Goal: Task Accomplishment & Management: Use online tool/utility

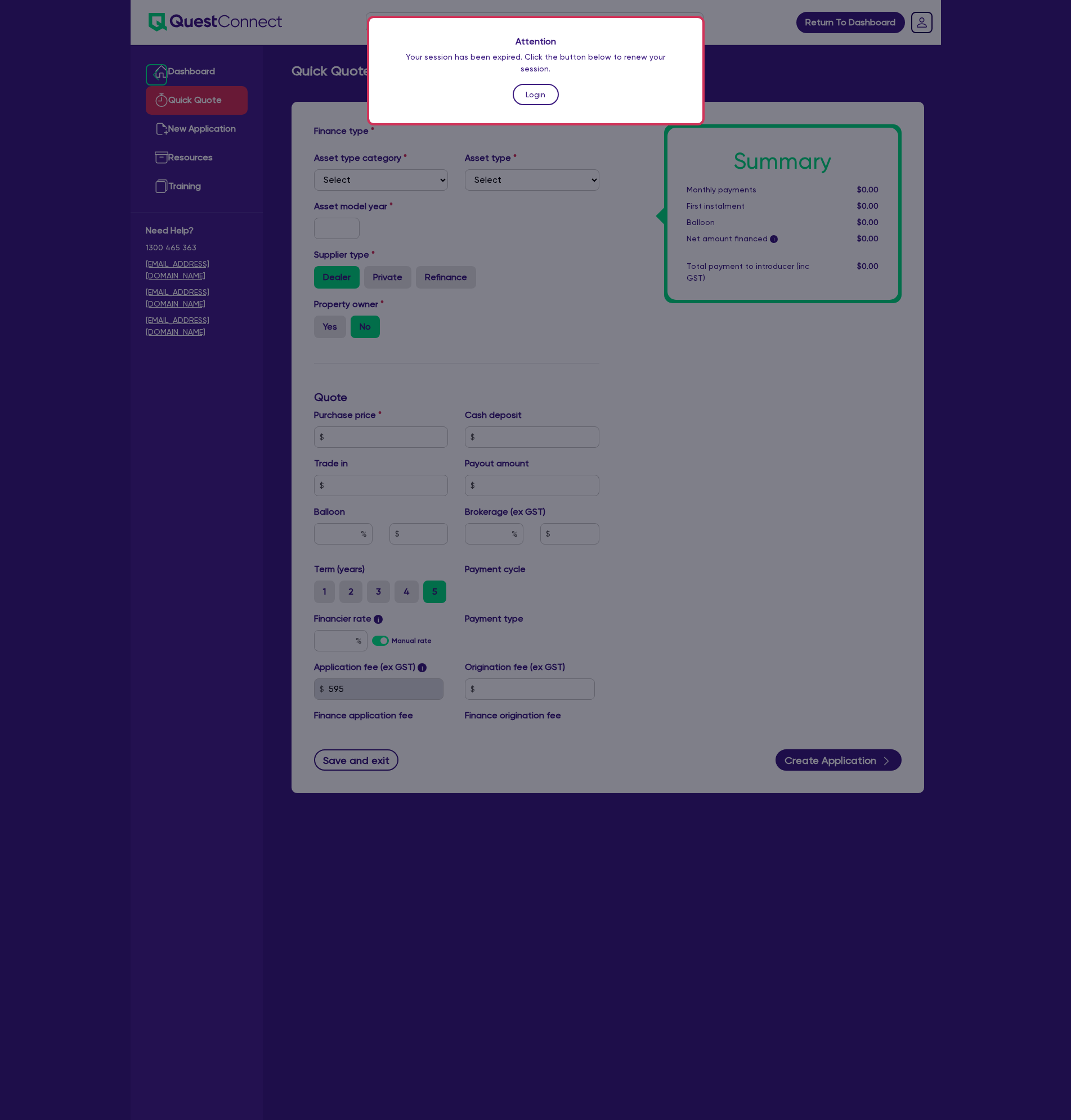
click at [540, 84] on link "Login" at bounding box center [536, 94] width 46 height 21
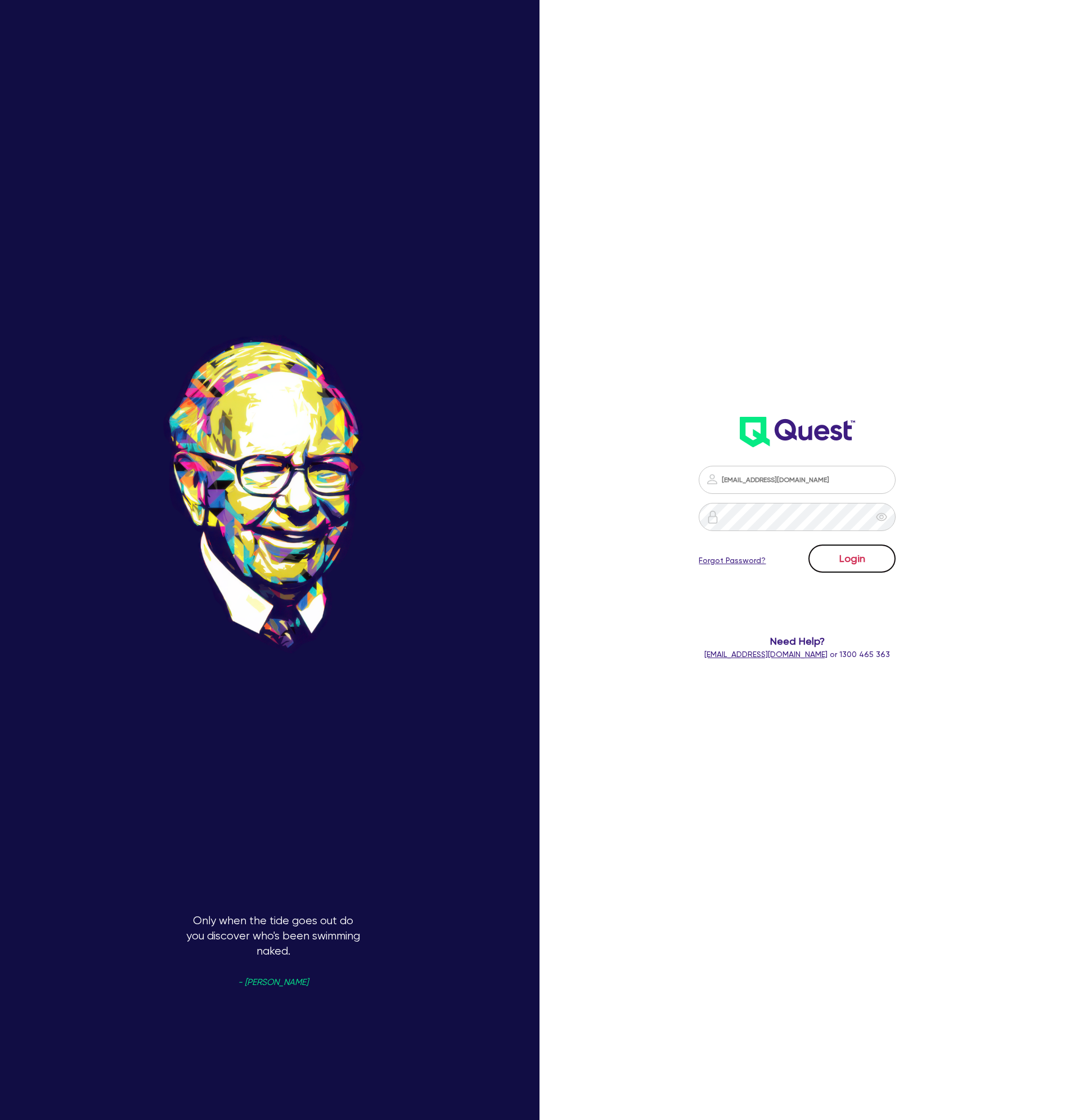
click at [863, 565] on button "Login" at bounding box center [851, 558] width 87 height 28
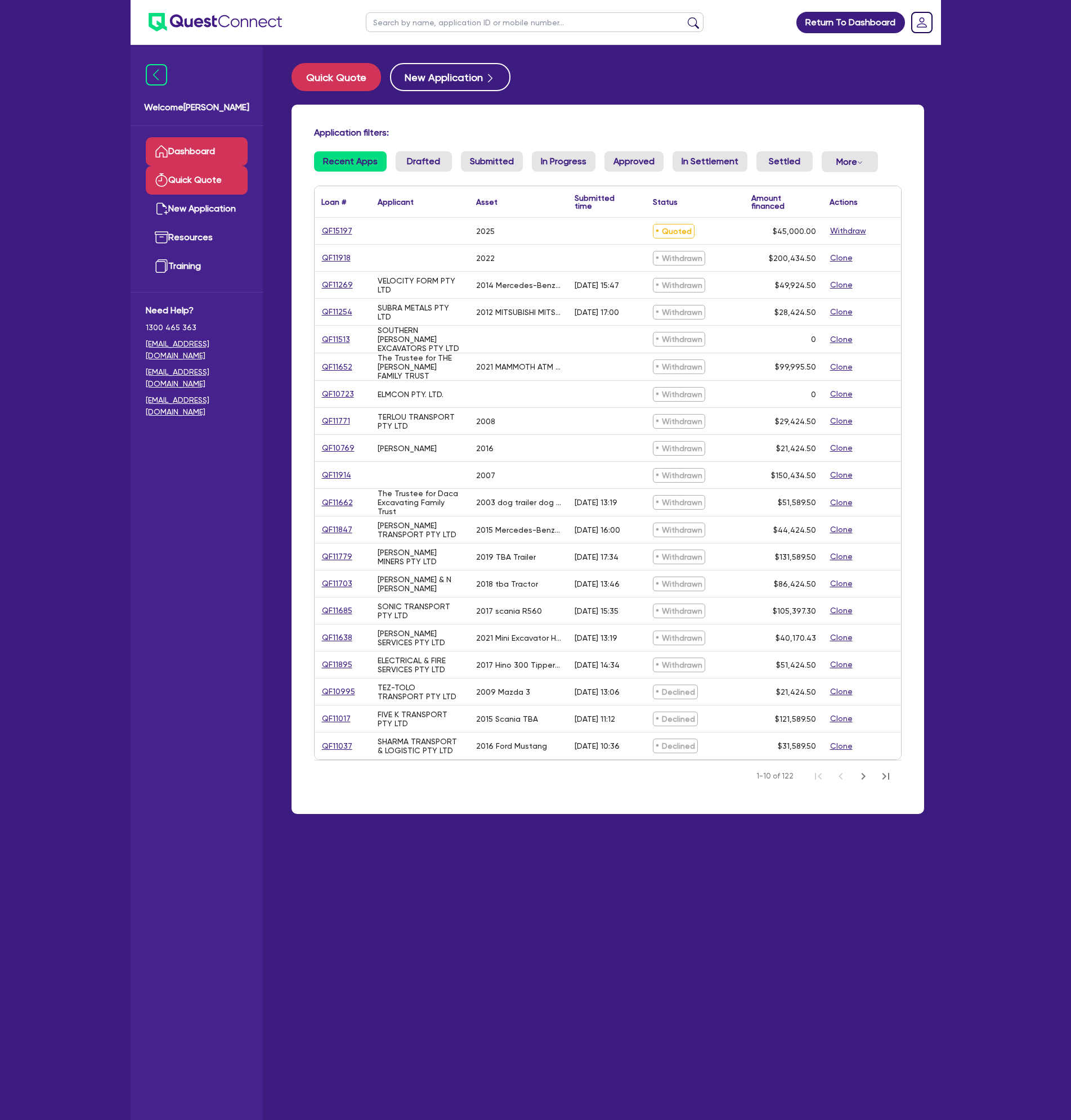
click at [202, 175] on link "Quick Quote" at bounding box center [196, 181] width 102 height 29
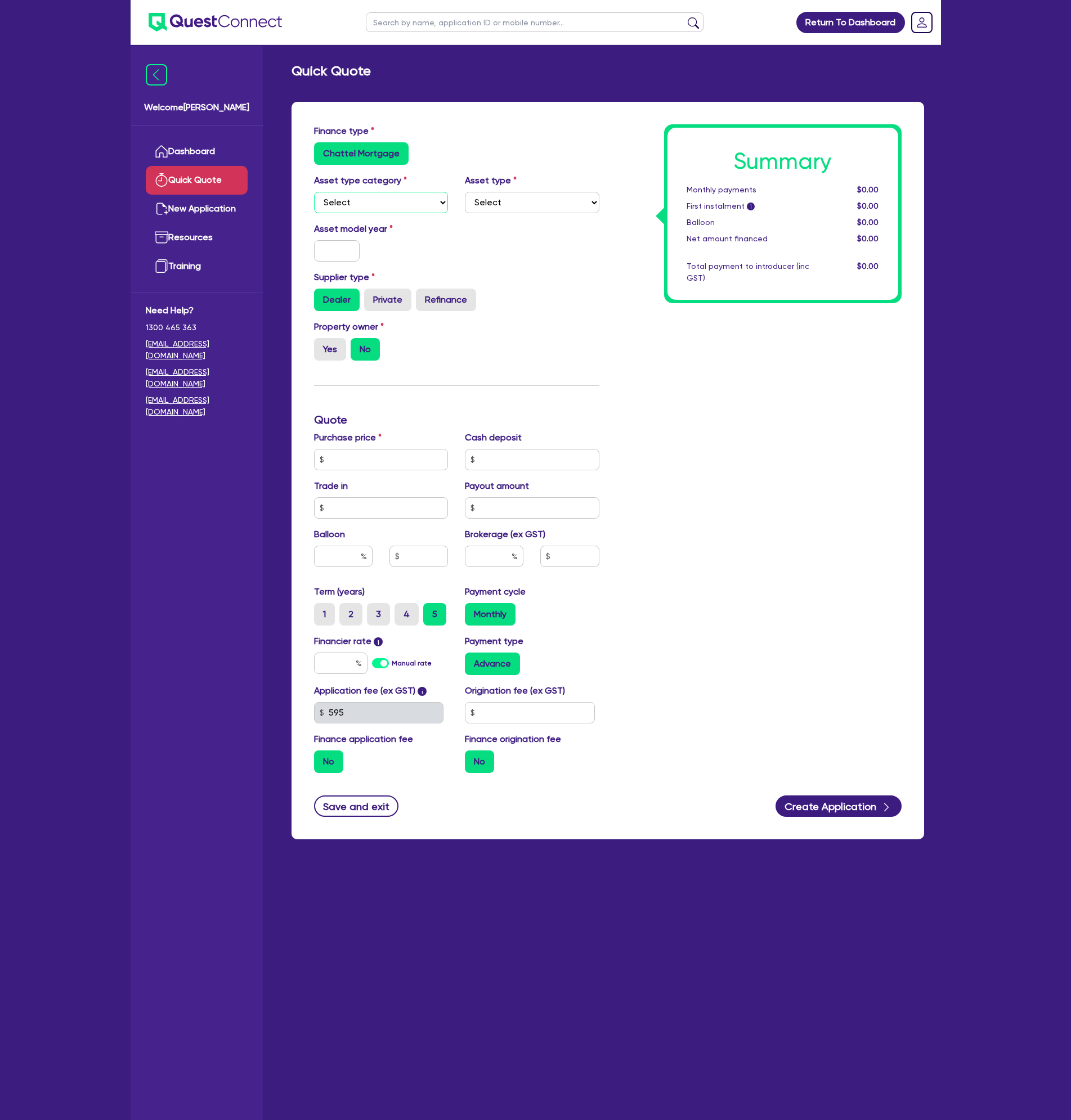
click at [349, 207] on select "Select Cars and light trucks Primary assets Secondary assets Tertiary assets" at bounding box center [381, 202] width 134 height 21
select select "PRIMARY_ASSETS"
click at [314, 192] on select "Select Cars and light trucks Primary assets Secondary assets Tertiary assets" at bounding box center [381, 202] width 134 height 21
click at [483, 202] on select "Select Heavy trucks over 4.5 tonne Trailers Bus and coaches Yellow goods and ex…" at bounding box center [532, 202] width 134 height 21
click at [365, 459] on input "text" at bounding box center [381, 459] width 134 height 21
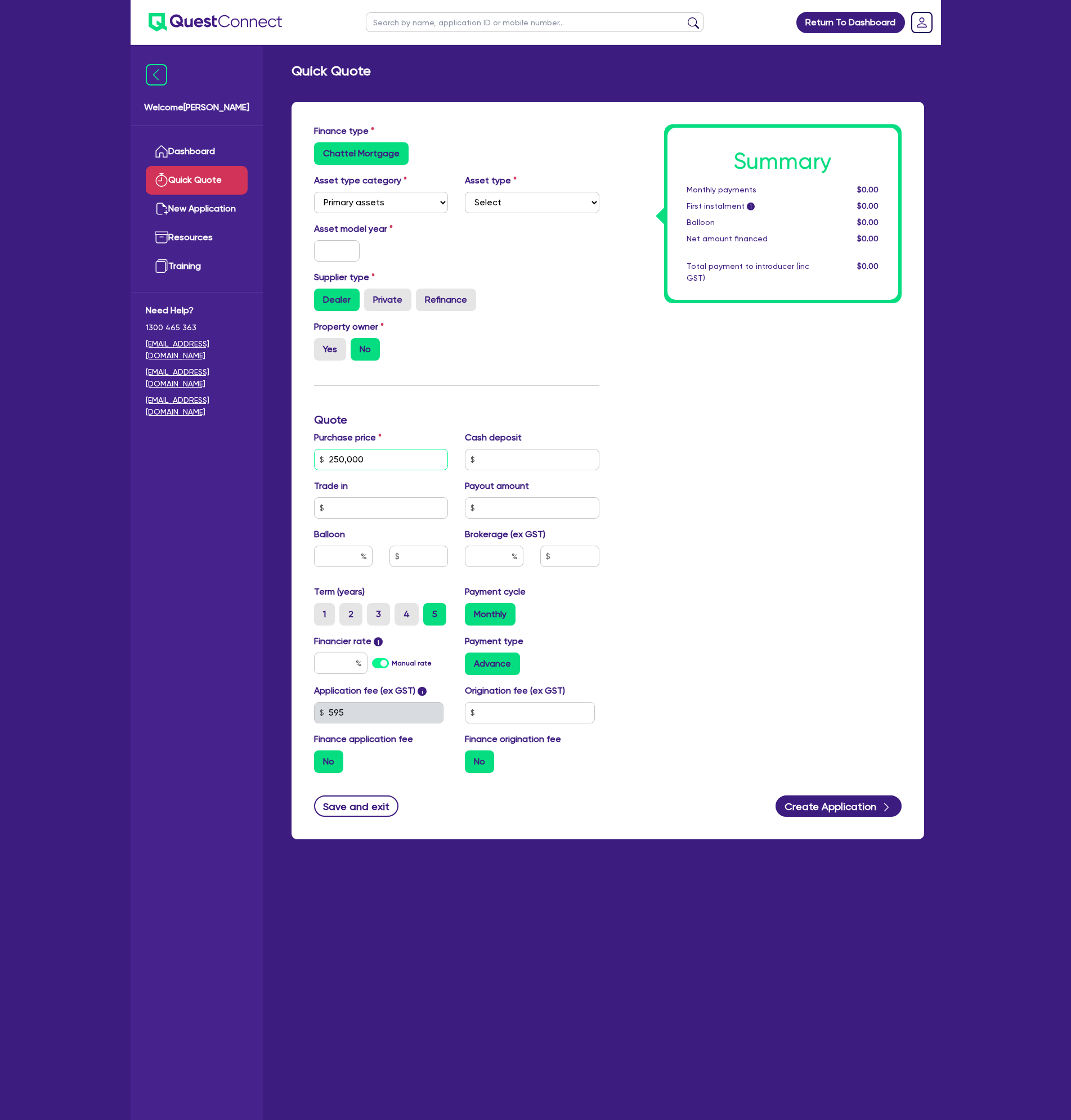
type input "250,000"
click at [486, 459] on input "text" at bounding box center [532, 459] width 134 height 21
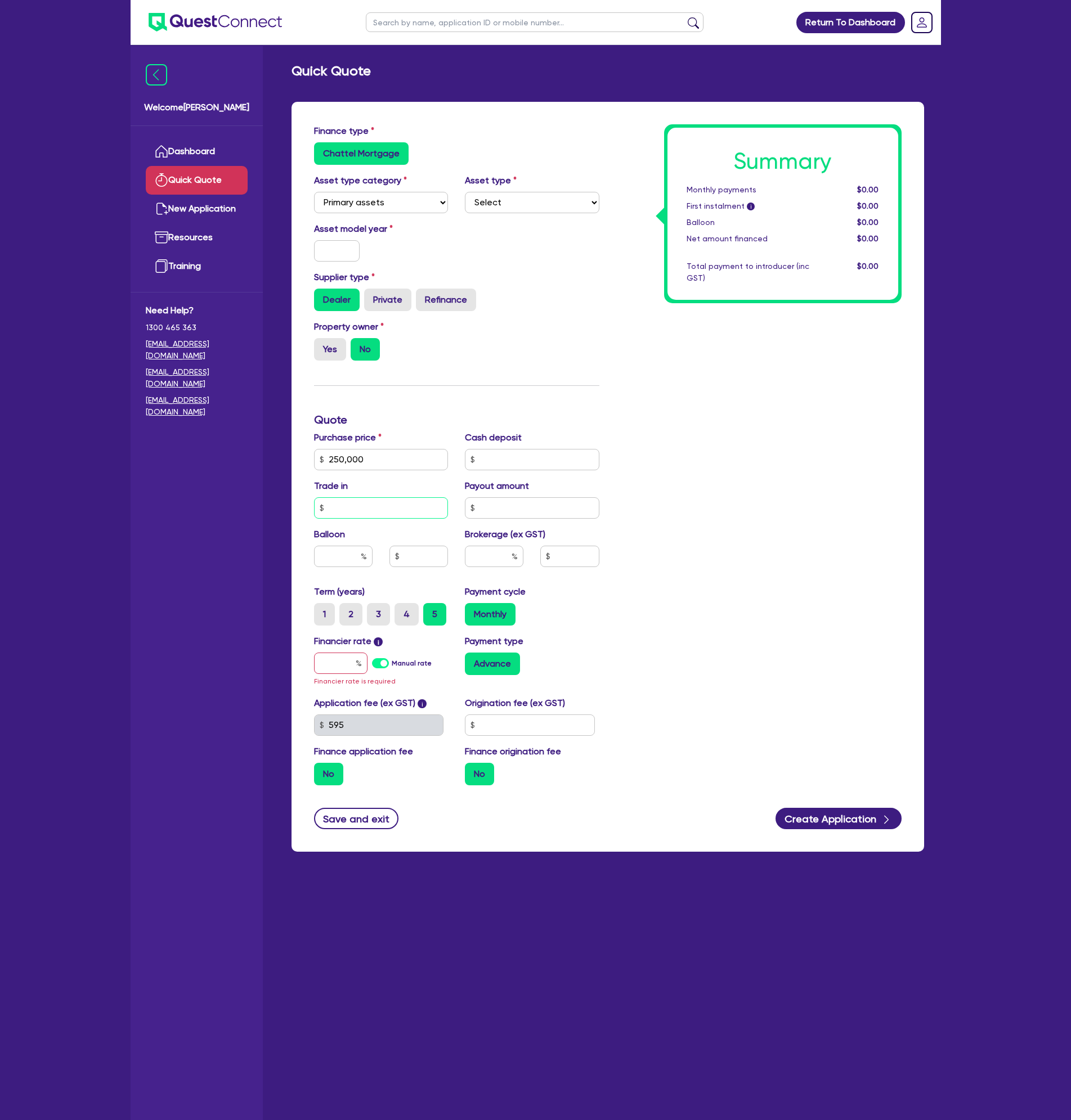
click at [378, 515] on input "text" at bounding box center [381, 508] width 134 height 21
click at [482, 562] on input "text" at bounding box center [494, 556] width 58 height 21
type input "5"
click at [348, 562] on input "text" at bounding box center [343, 556] width 58 height 21
type input "50"
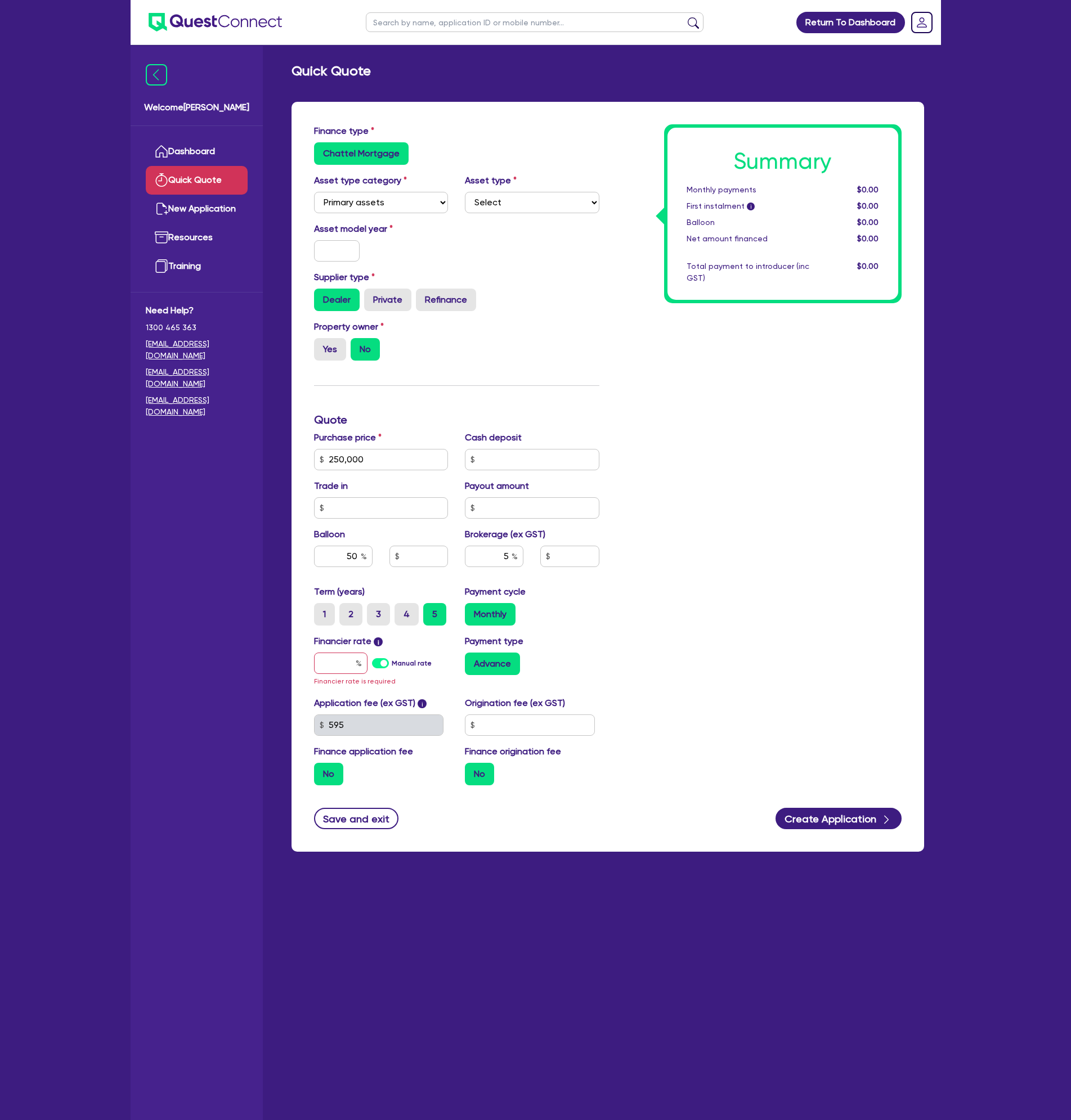
click at [349, 675] on div "Financier rate i Manual rate Financier rate is required" at bounding box center [381, 661] width 151 height 53
click at [345, 670] on input "text" at bounding box center [340, 663] width 54 height 21
click at [361, 512] on input "text" at bounding box center [381, 508] width 134 height 21
click at [342, 662] on input "text" at bounding box center [340, 663] width 54 height 21
type input "1"
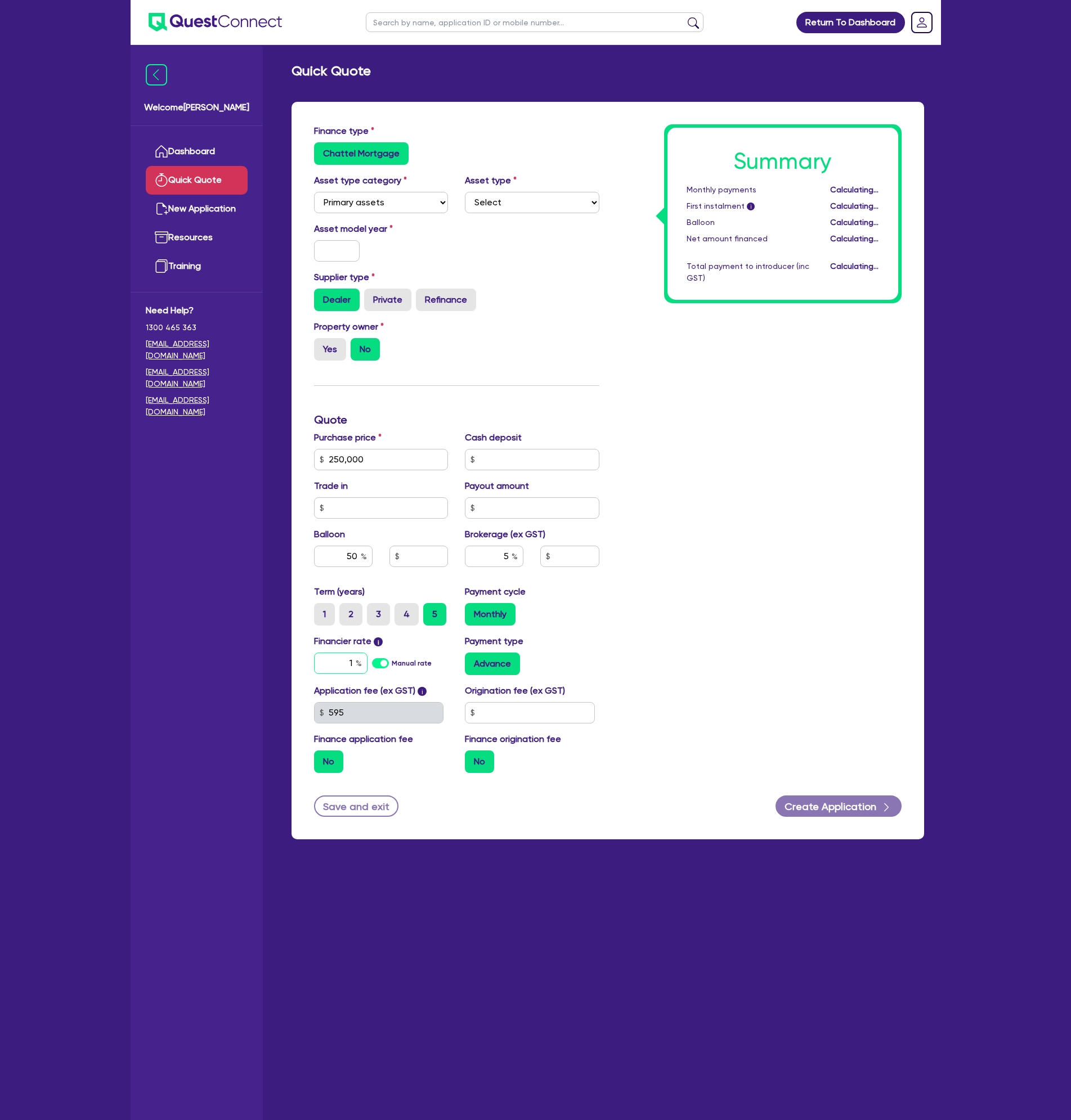
type input "125,000"
type input "12,500"
type input "14.99"
type input "125,000"
type input "12,500"
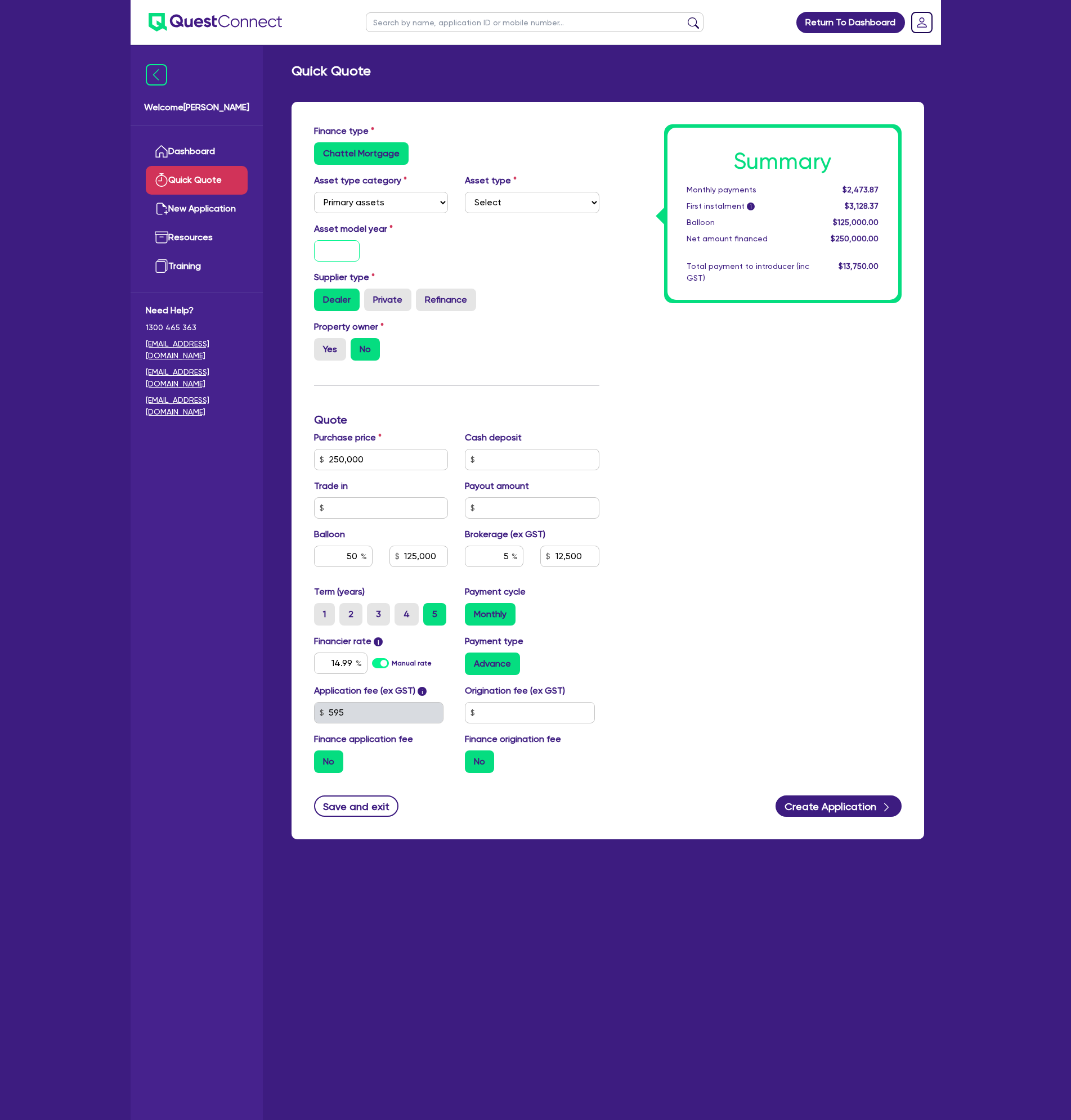
type input "125,000"
type input "12,500"
click at [348, 261] on input "text" at bounding box center [337, 250] width 46 height 21
type input "2025"
type input "125,000"
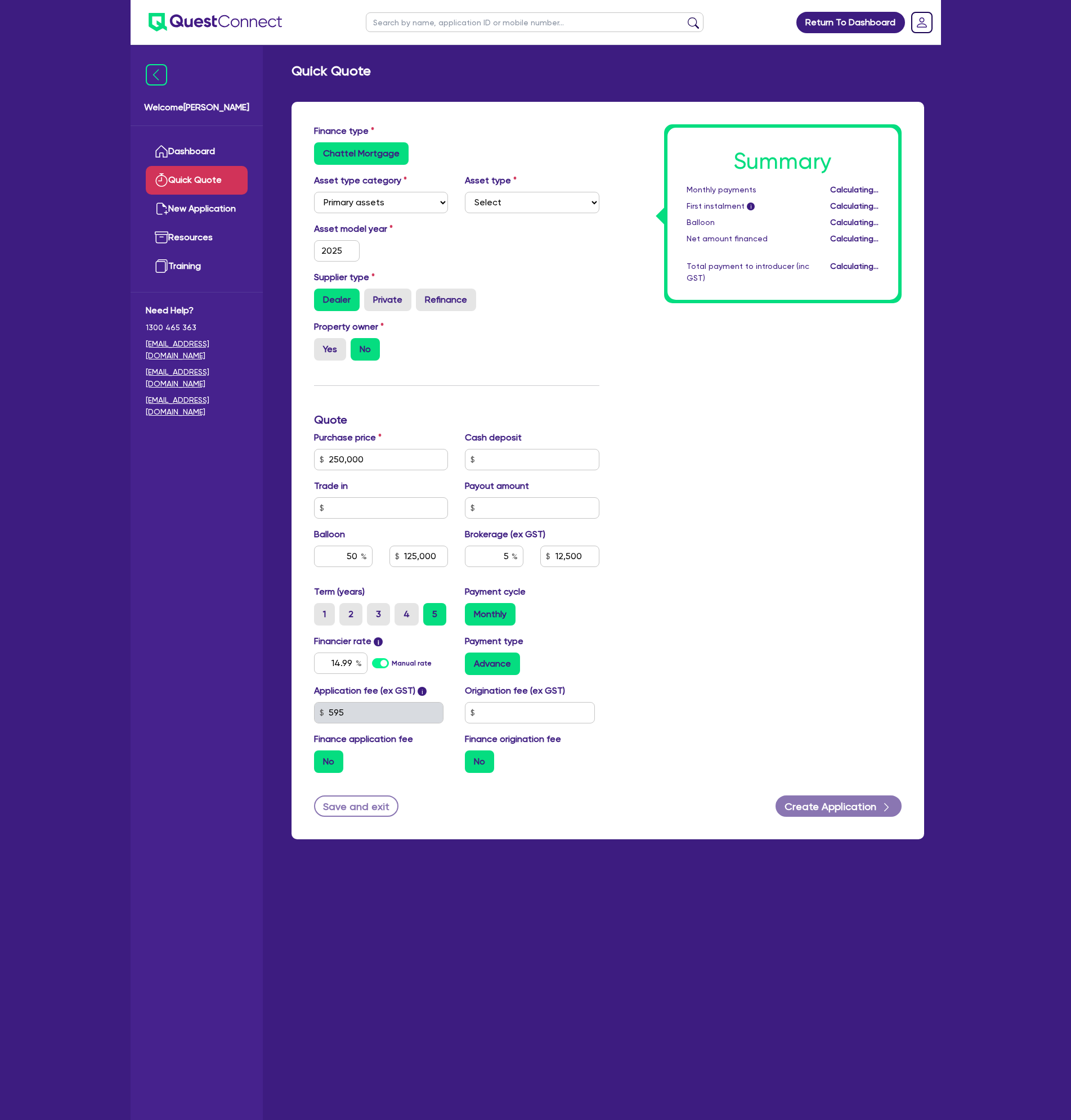
type input "12,500"
type input "125,000"
type input "12,500"
click at [461, 246] on div "Asset model year [DATE]" at bounding box center [457, 246] width 302 height 48
click at [509, 199] on select "Select Heavy trucks over 4.5 tonne Trailers Bus and coaches Yellow goods and ex…" at bounding box center [532, 202] width 134 height 21
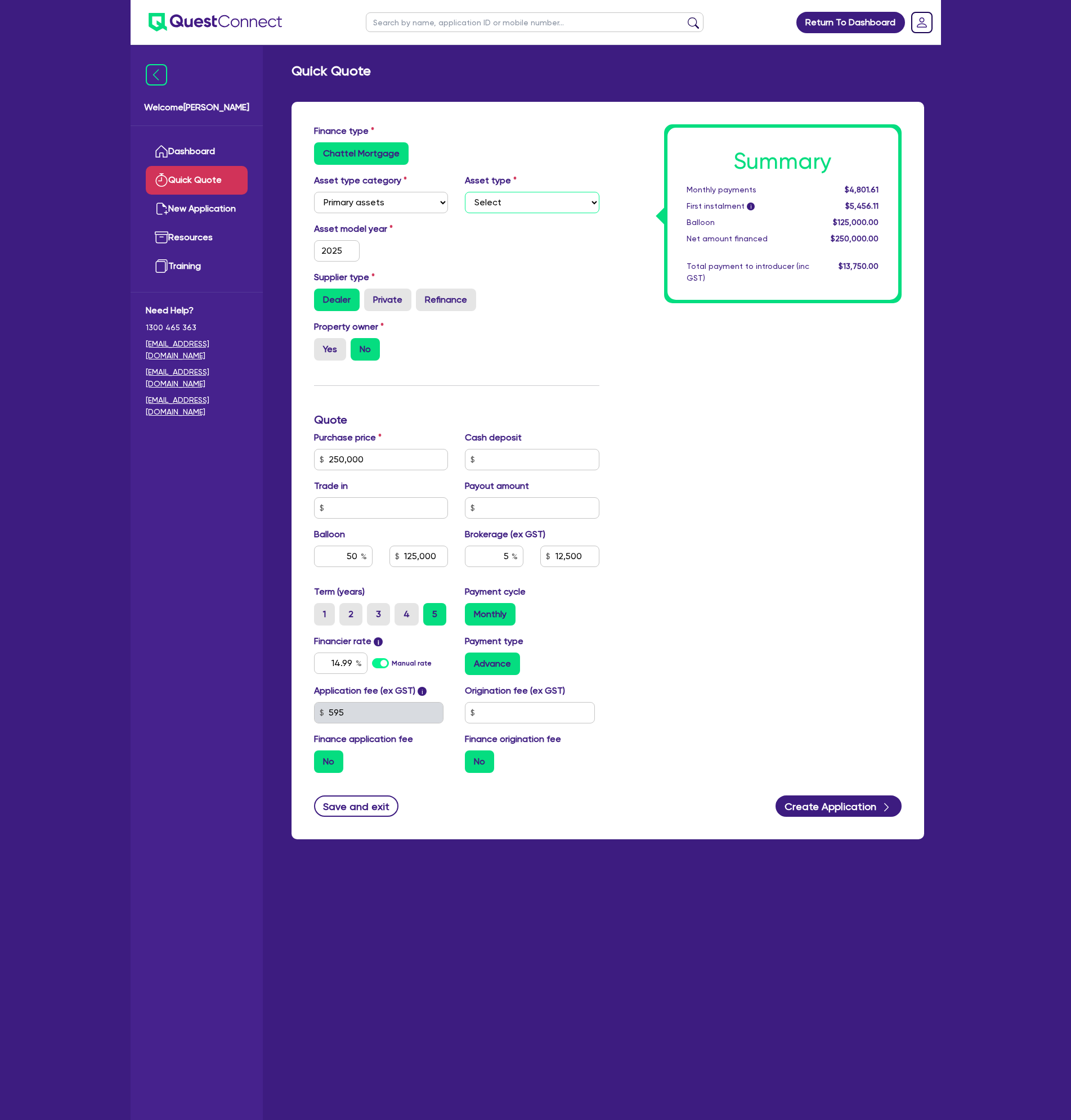
select select "HEAVY_TRUCKS"
click at [465, 192] on select "Select Heavy trucks over 4.5 tonne Trailers Bus and coaches Yellow goods and ex…" at bounding box center [532, 202] width 134 height 21
type input "125,000"
type input "12,500"
type input "125,000"
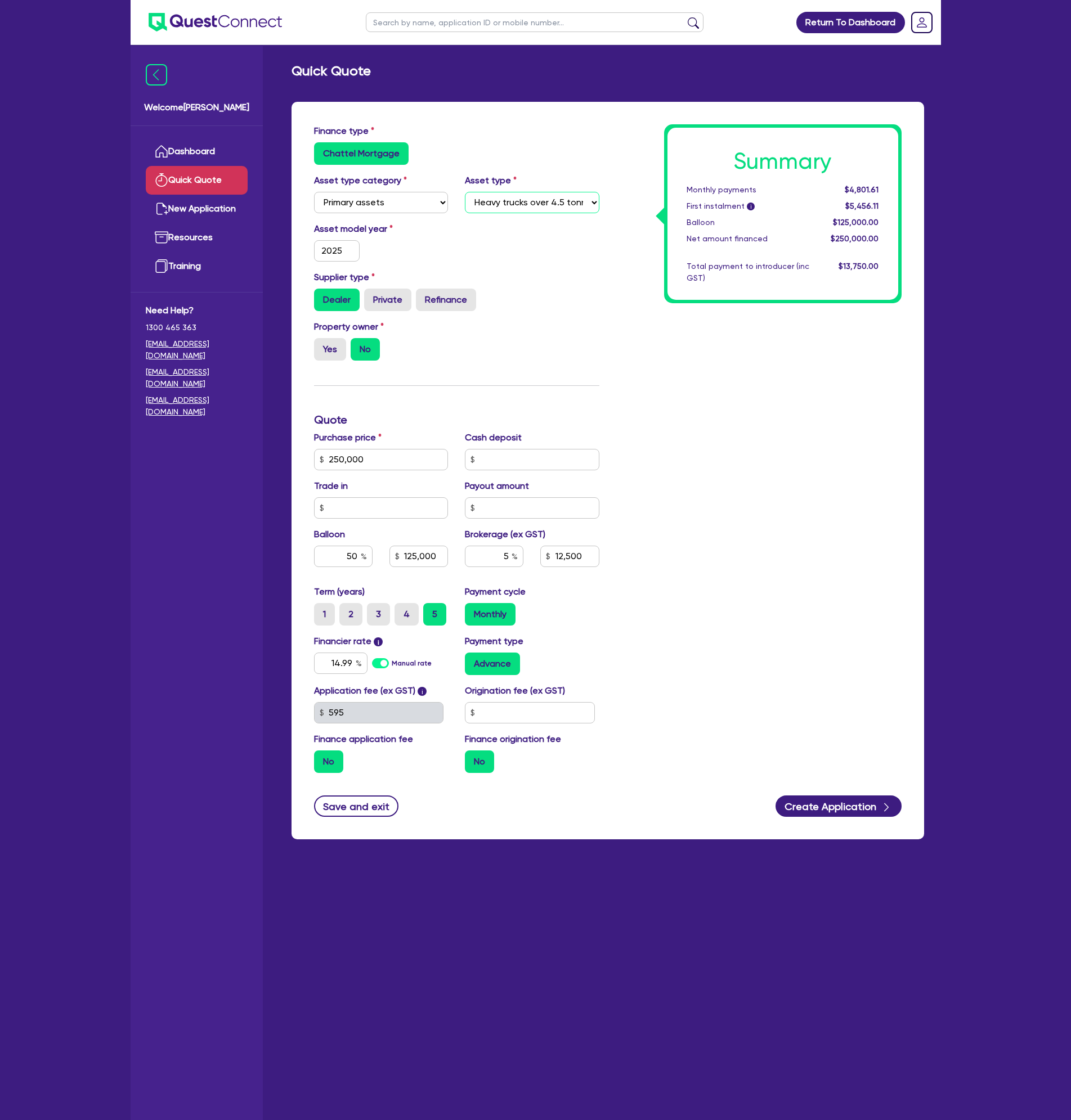
type input "12,500"
click at [489, 708] on input "text" at bounding box center [530, 712] width 130 height 21
type input "900"
type input "125,000"
type input "12,500"
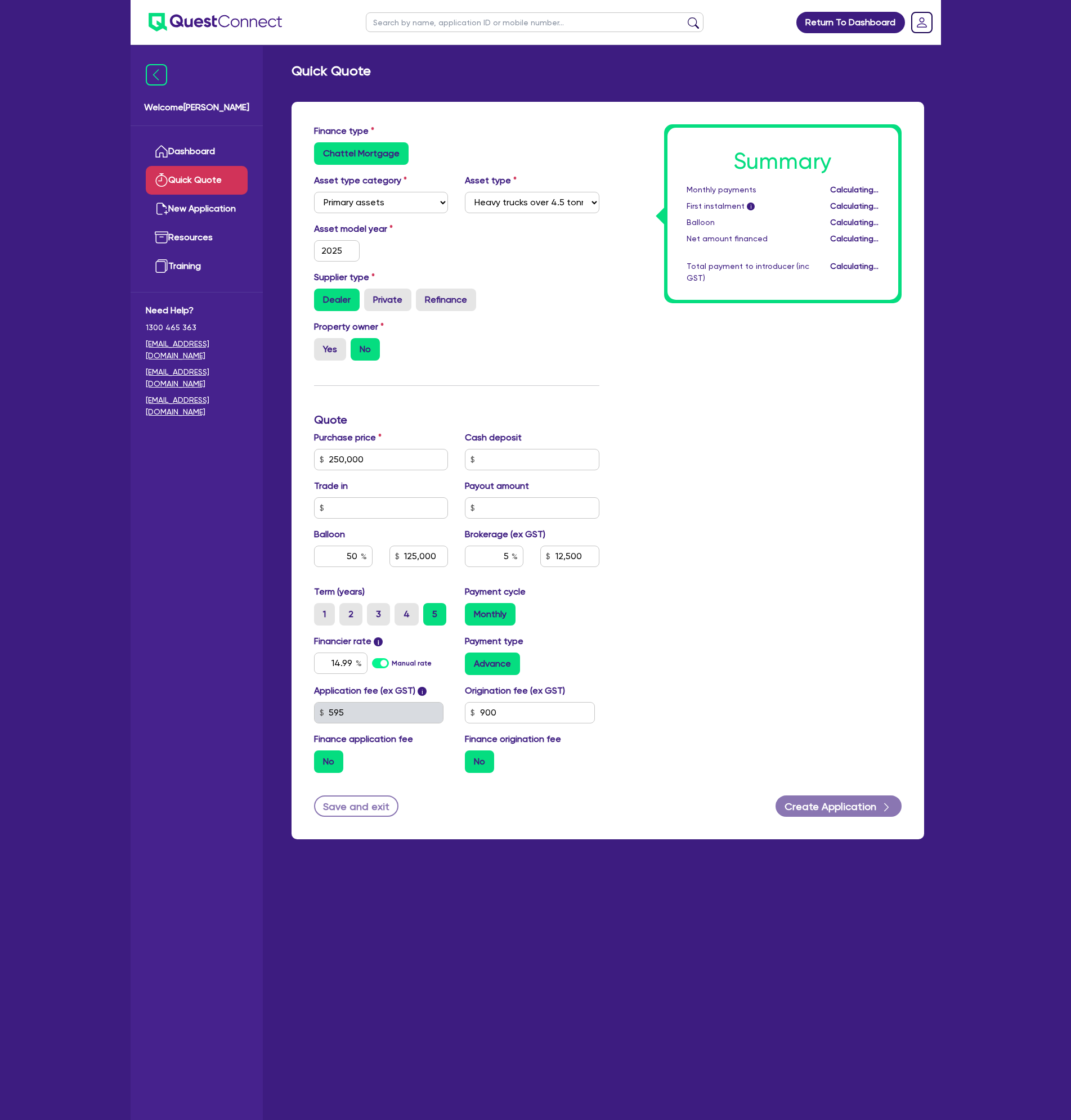
click at [785, 414] on div "Summary Monthly payments Calculating... First instalment i Calculating... Ballo…" at bounding box center [759, 453] width 302 height 658
type input "125,000"
type input "12,500"
drag, startPoint x: 843, startPoint y: 190, endPoint x: 883, endPoint y: 192, distance: 40.0
click at [883, 192] on div "$4,801.61" at bounding box center [852, 190] width 70 height 12
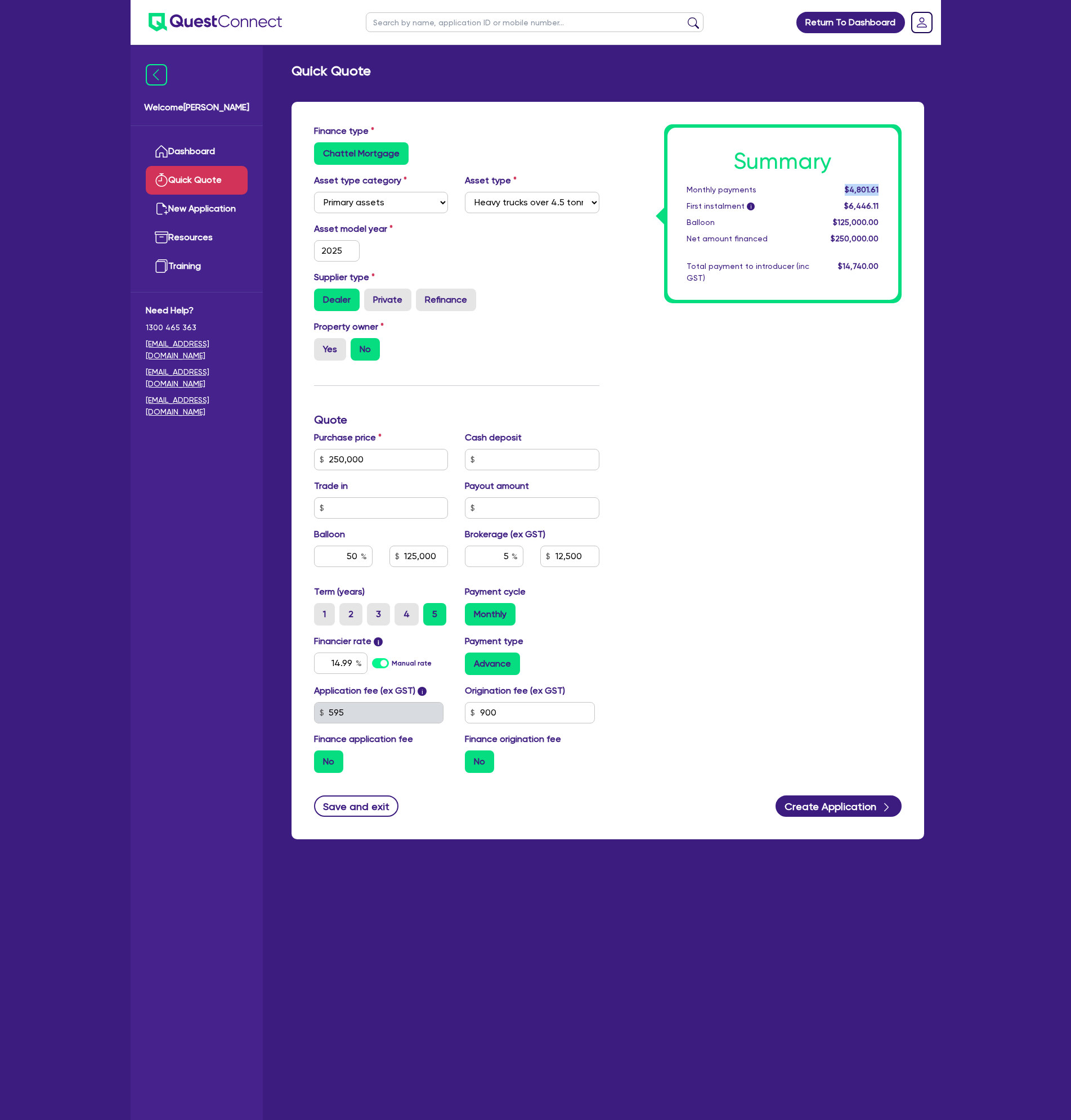
copy span "$4,801.61"
drag, startPoint x: 366, startPoint y: 461, endPoint x: 334, endPoint y: 461, distance: 32.0
click at [334, 461] on input "250,000" at bounding box center [381, 459] width 134 height 21
type input "200,000"
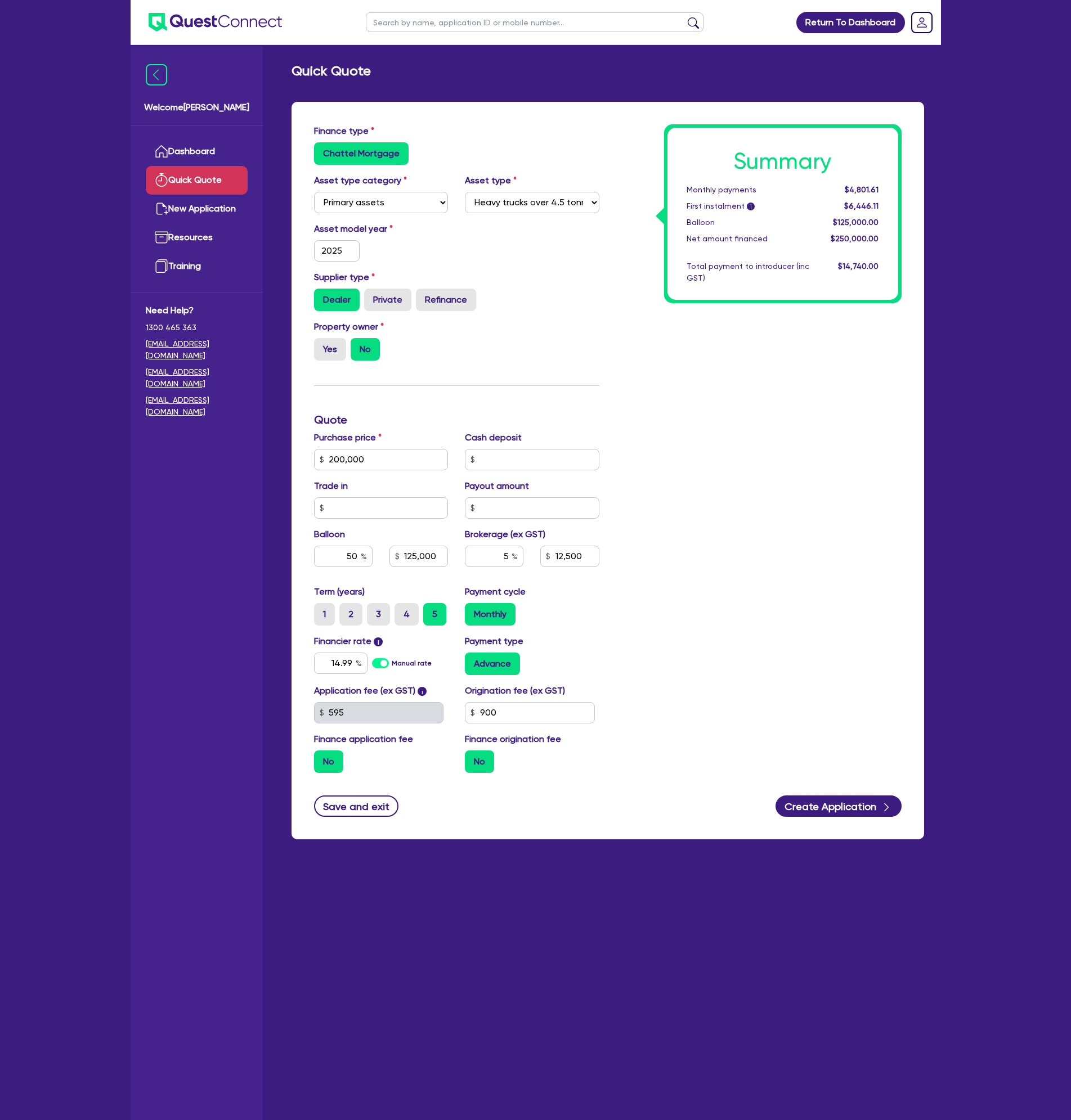
type input "125,000"
type input "12,500"
click at [512, 329] on div "Property owner Yes No" at bounding box center [457, 345] width 302 height 49
type input "100,000"
type input "10,000"
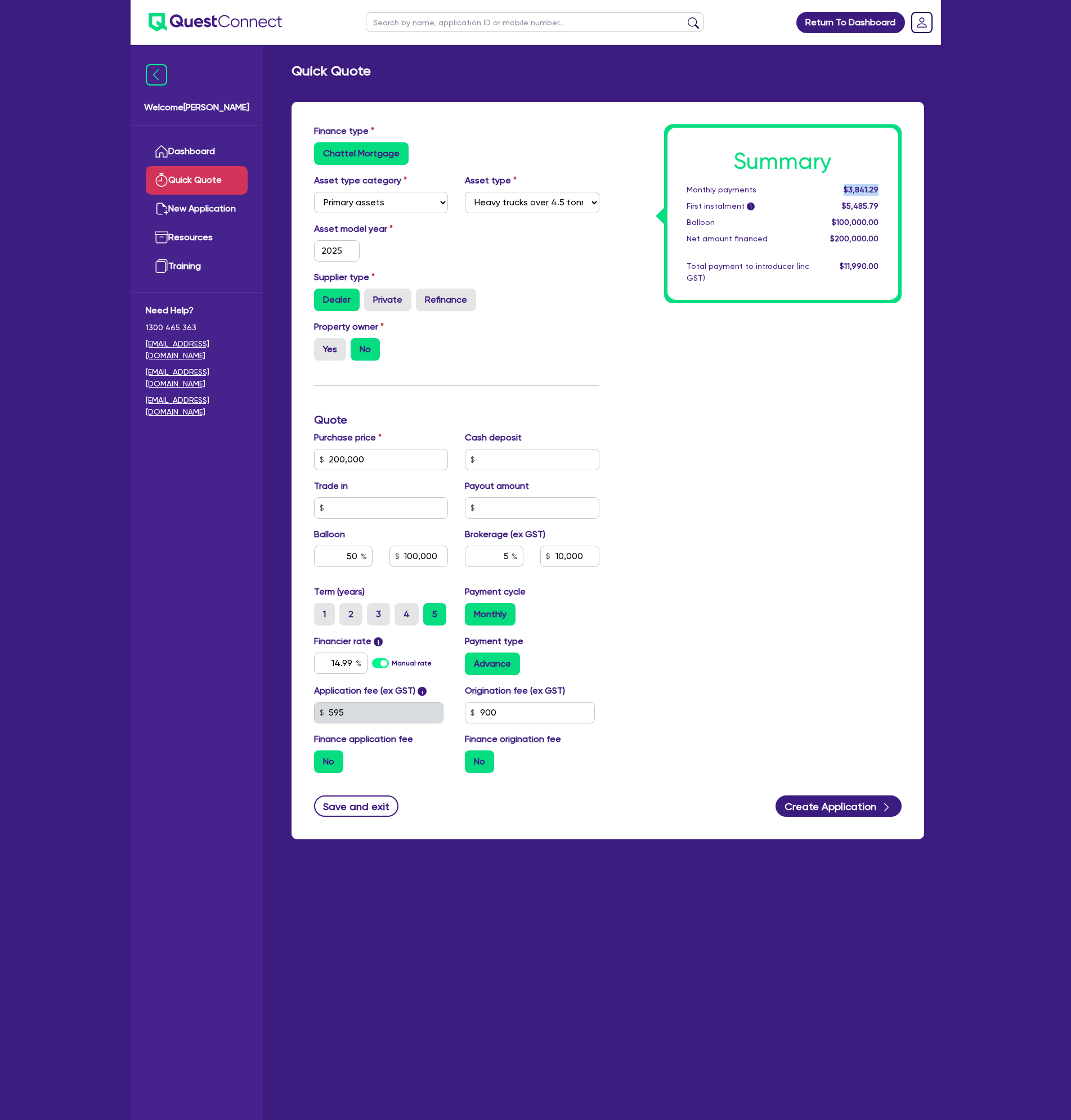
drag, startPoint x: 848, startPoint y: 187, endPoint x: 877, endPoint y: 192, distance: 29.4
click at [877, 192] on span "$3,841.29" at bounding box center [861, 189] width 35 height 9
copy span "$3,841.29"
drag, startPoint x: 502, startPoint y: 559, endPoint x: 523, endPoint y: 561, distance: 21.1
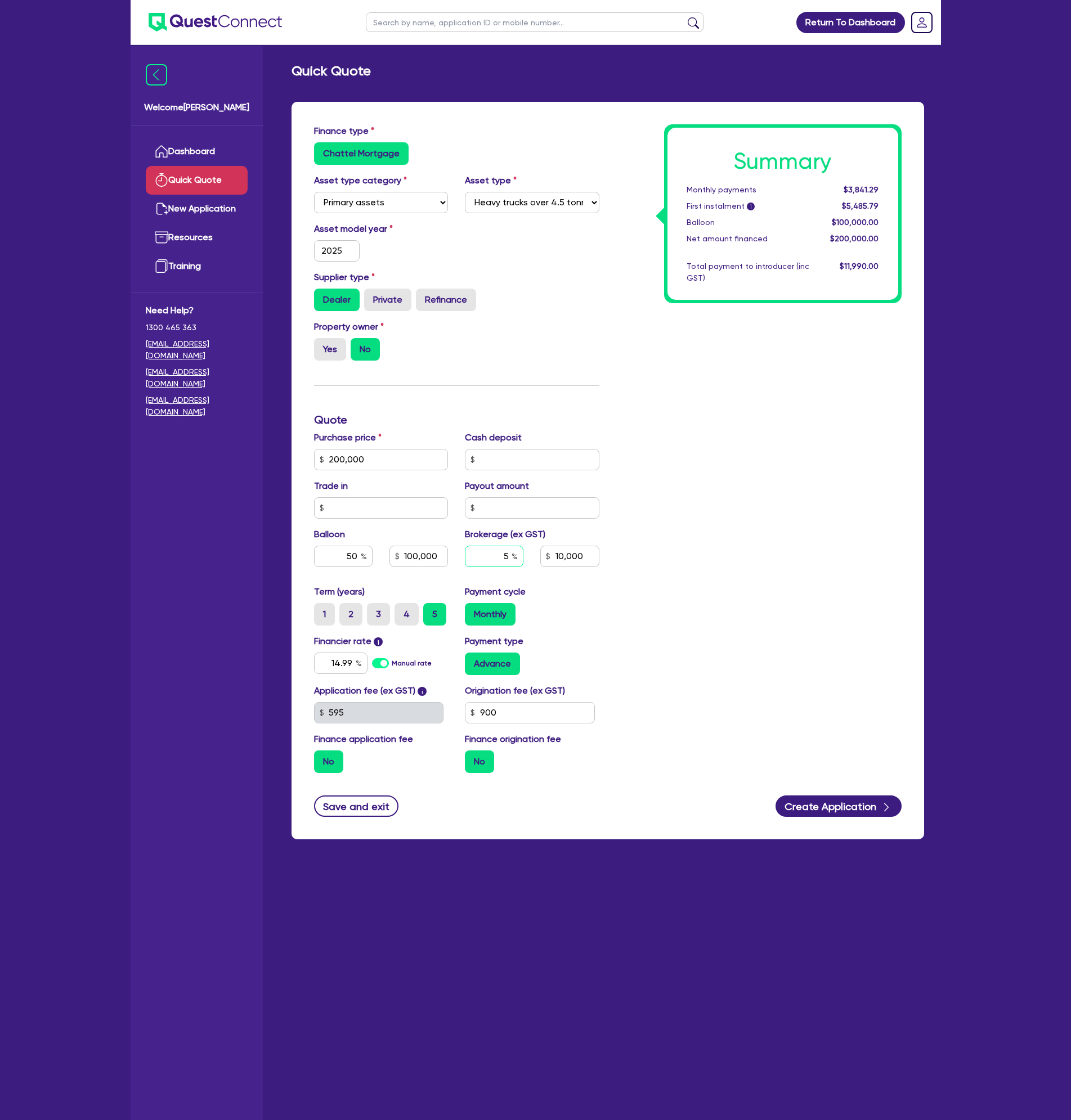
click at [523, 561] on input "5" at bounding box center [494, 556] width 58 height 21
type input "0"
type input "100,000"
type input "10,000"
click at [678, 527] on div "Summary Monthly payments $3,841.29 First instalment i $5,485.79 Balloon $100,00…" at bounding box center [759, 453] width 302 height 658
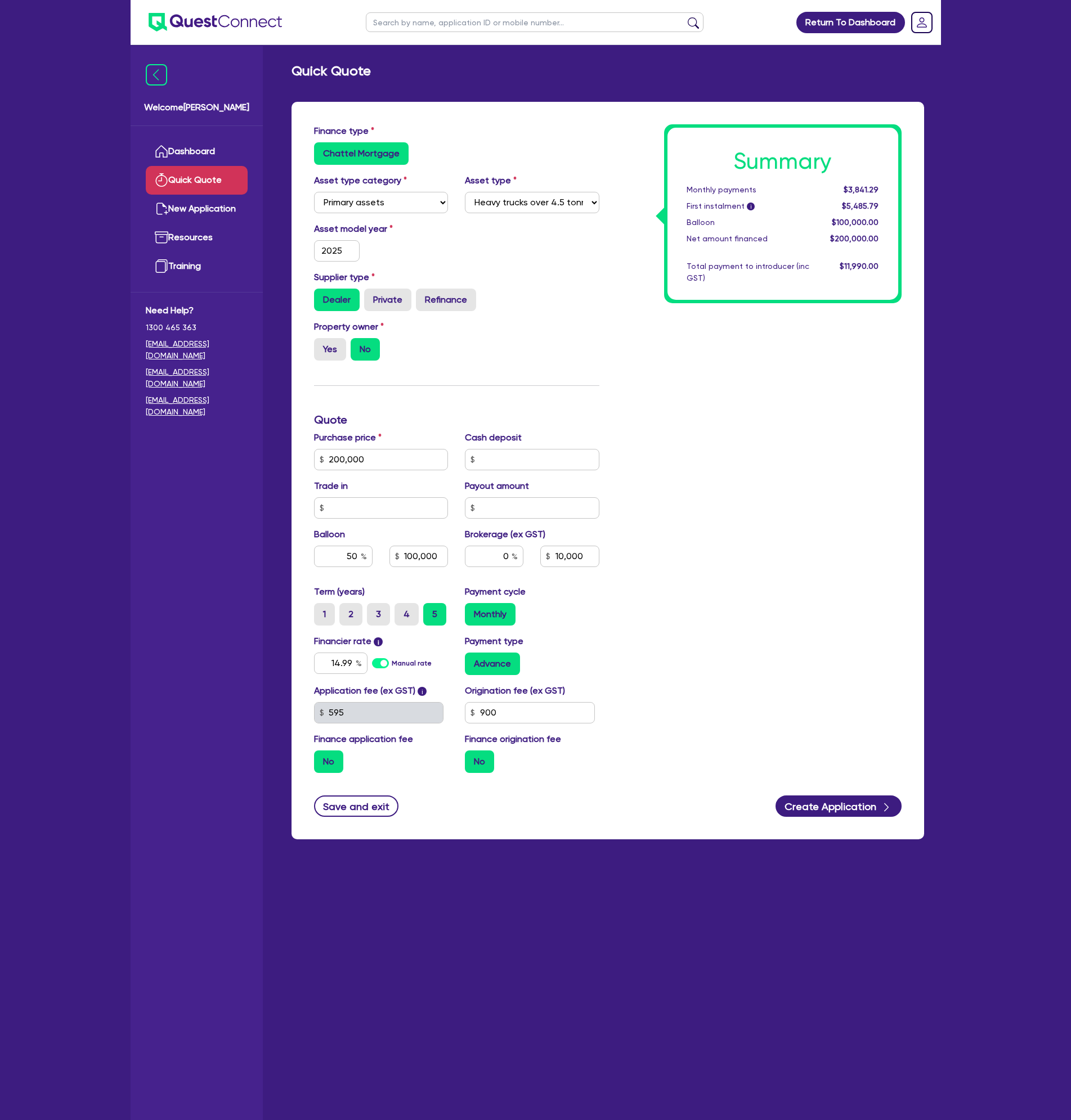
type input "100,000"
drag, startPoint x: 498, startPoint y: 558, endPoint x: 540, endPoint y: 555, distance: 42.1
click at [540, 555] on div "0" at bounding box center [532, 561] width 151 height 30
type input "3"
type input "100,000"
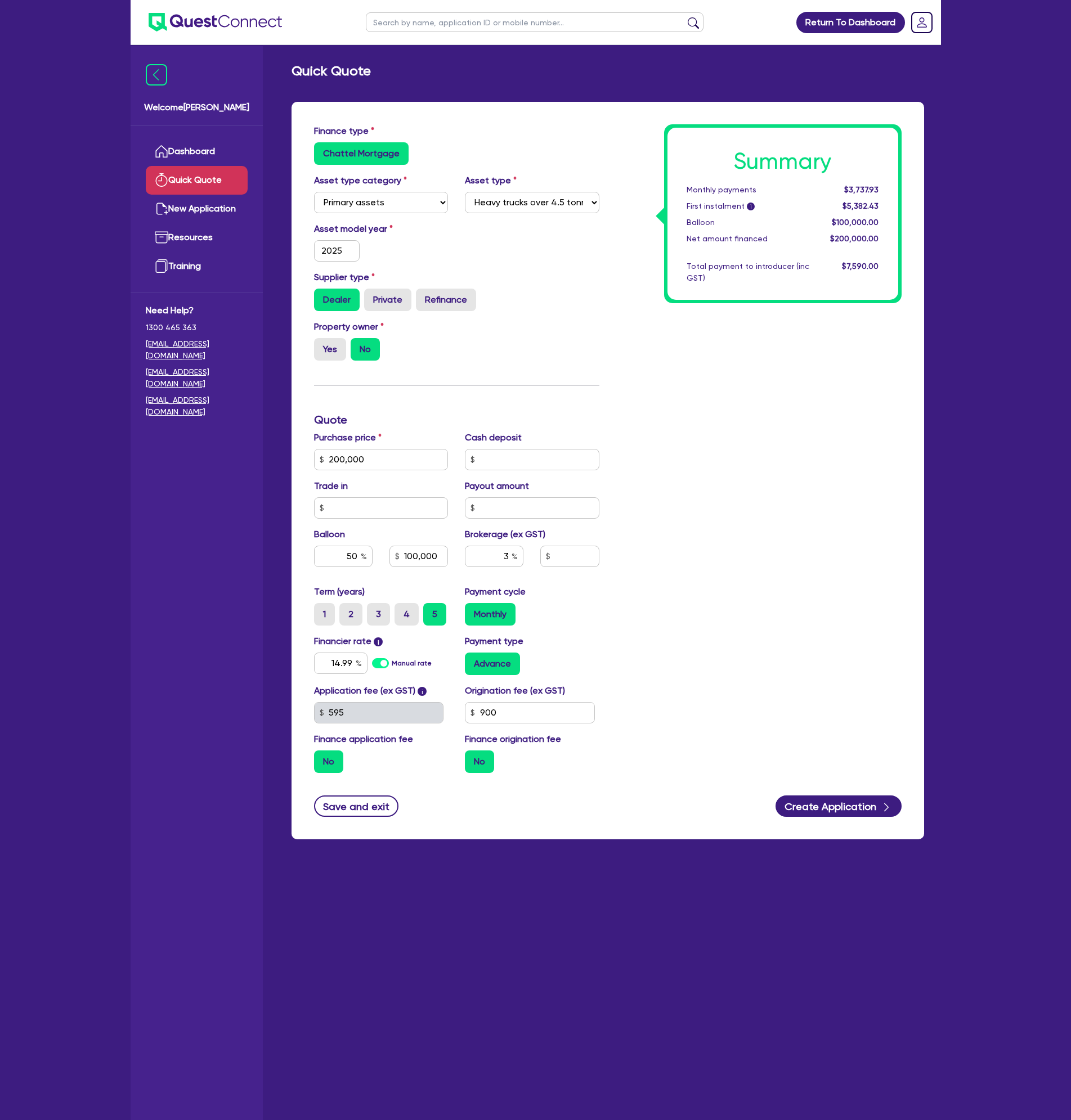
type input "6,000"
click at [733, 493] on div "Summary Monthly payments $3,737.93 First instalment i $5,382.43 Balloon $100,00…" at bounding box center [759, 453] width 302 height 658
